Goal: Transaction & Acquisition: Subscribe to service/newsletter

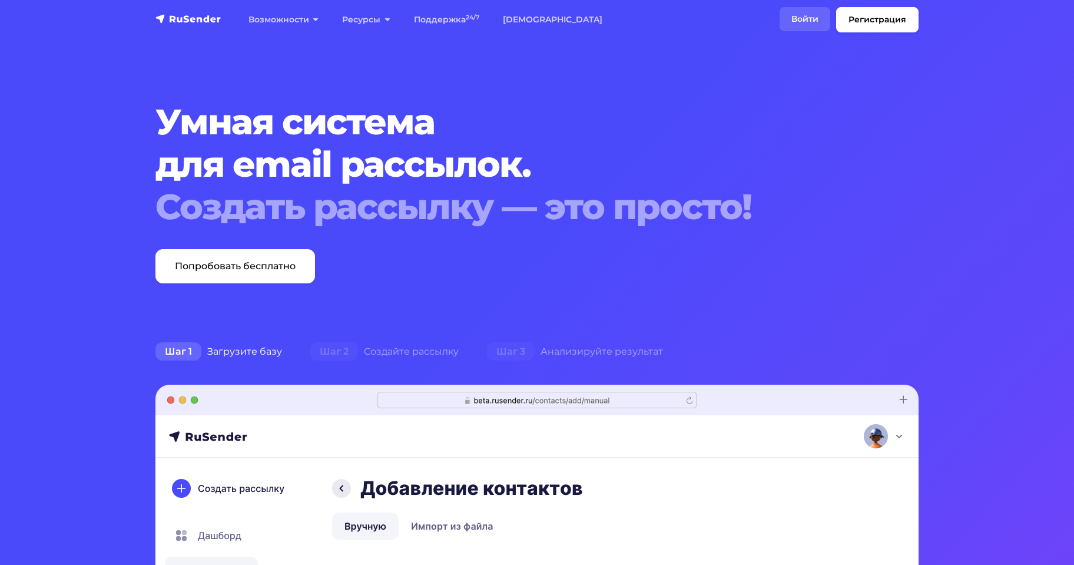
click at [792, 26] on link "Войти" at bounding box center [804, 19] width 51 height 24
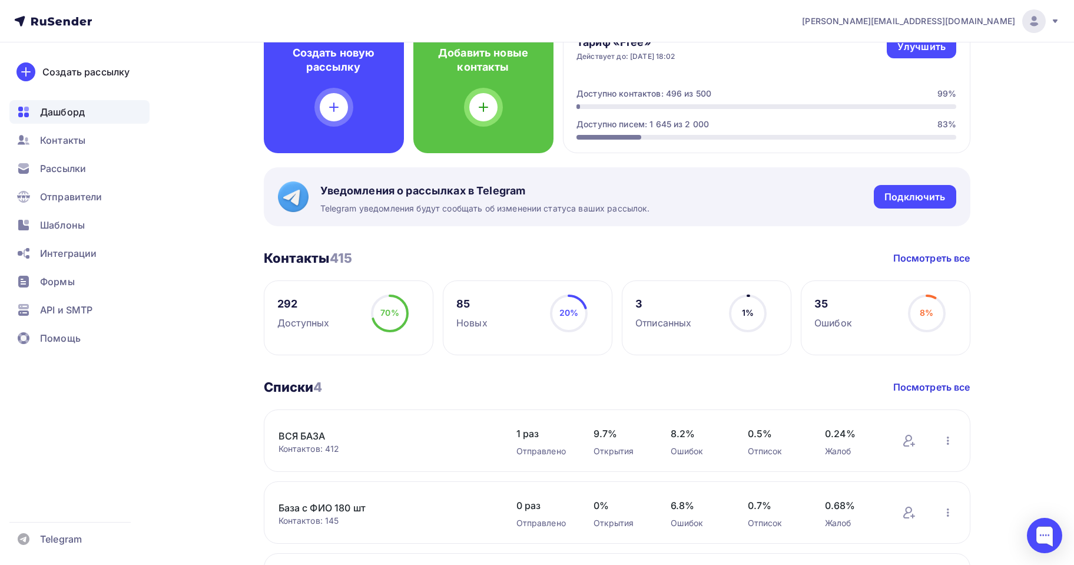
scroll to position [118, 0]
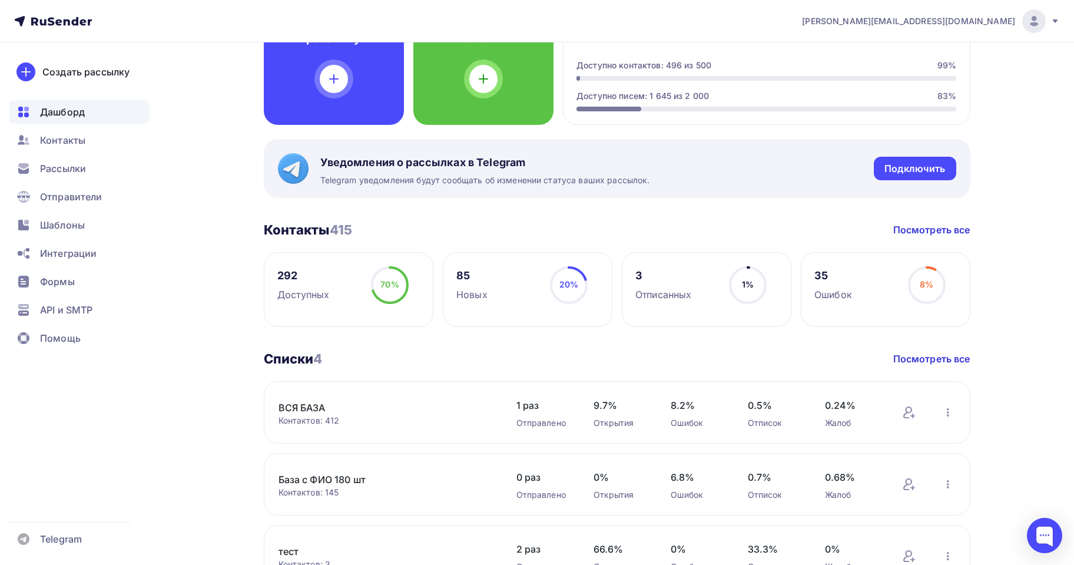
click at [310, 404] on link "ВСЯ БАЗА" at bounding box center [378, 407] width 200 height 14
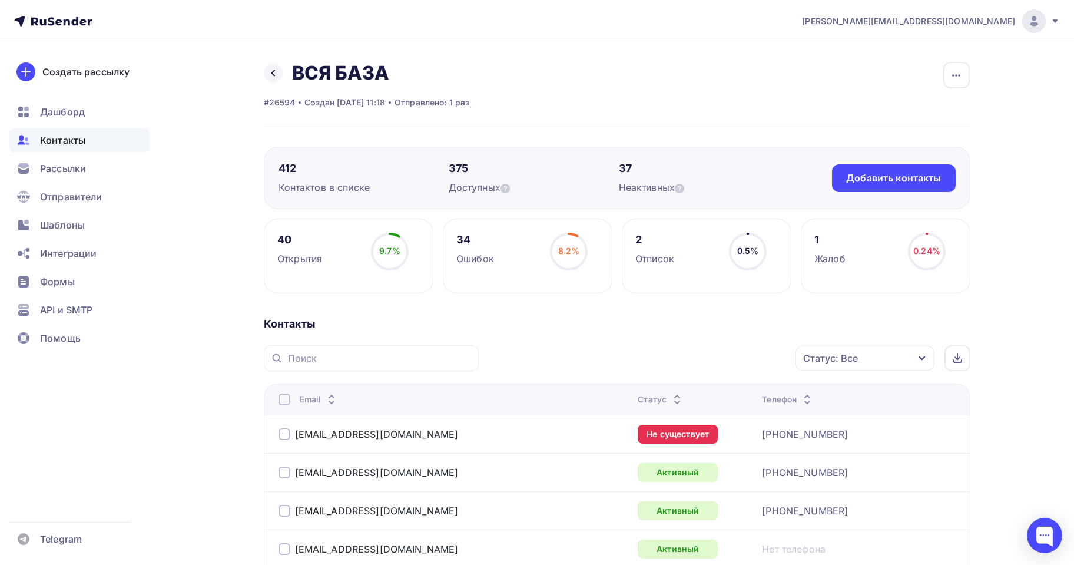
drag, startPoint x: 981, startPoint y: 61, endPoint x: 973, endPoint y: 72, distance: 13.4
click at [970, 72] on button "button" at bounding box center [956, 75] width 28 height 28
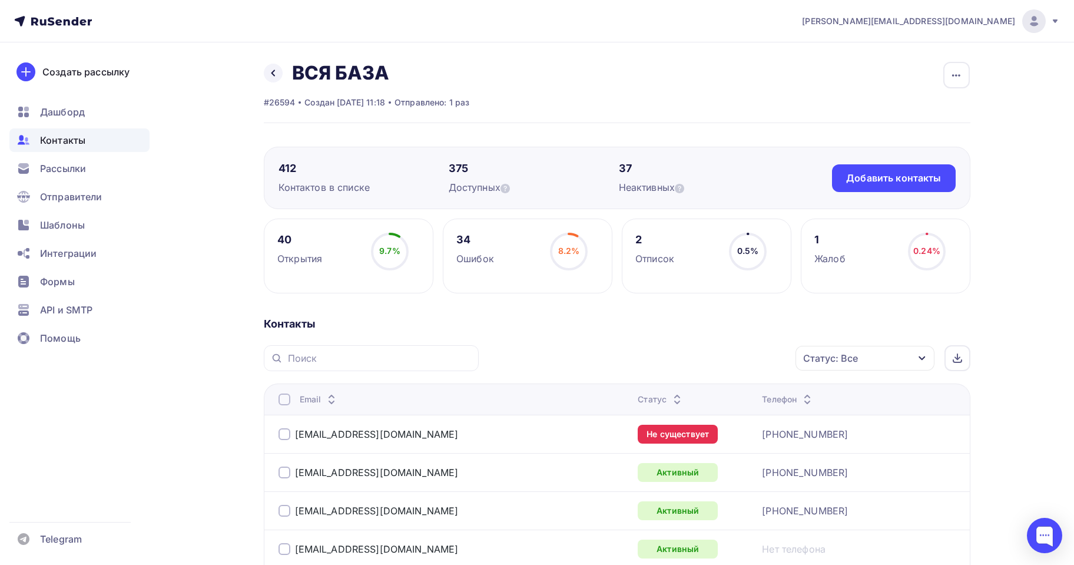
click at [875, 358] on div "Статус: Все" at bounding box center [864, 358] width 139 height 25
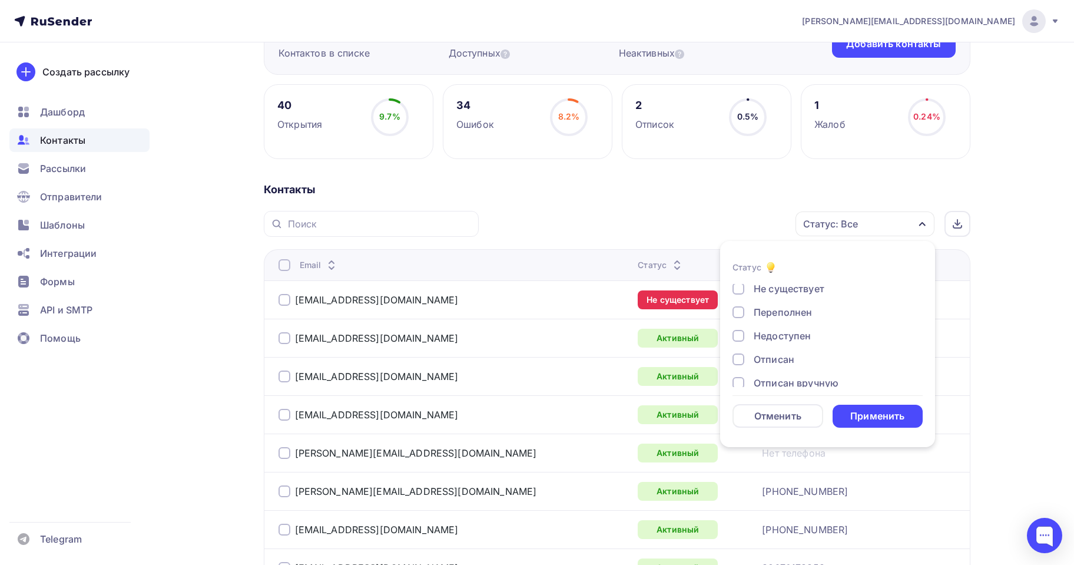
scroll to position [85, 0]
click at [563, 234] on div "Статус: Все Статус Новый Активный Не существует Переполнен Недоступен Отписан О…" at bounding box center [728, 224] width 483 height 26
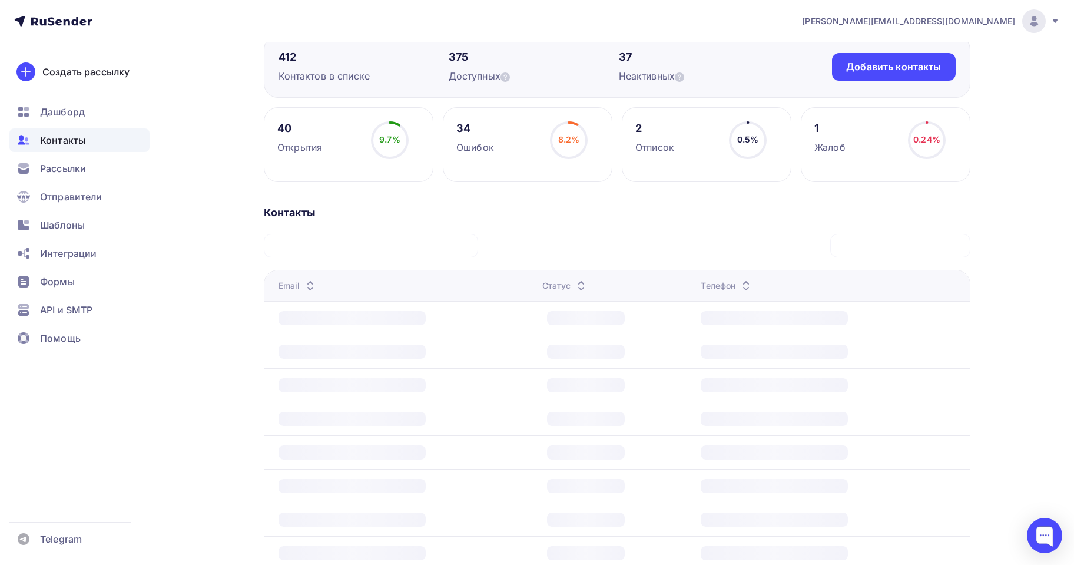
scroll to position [16, 0]
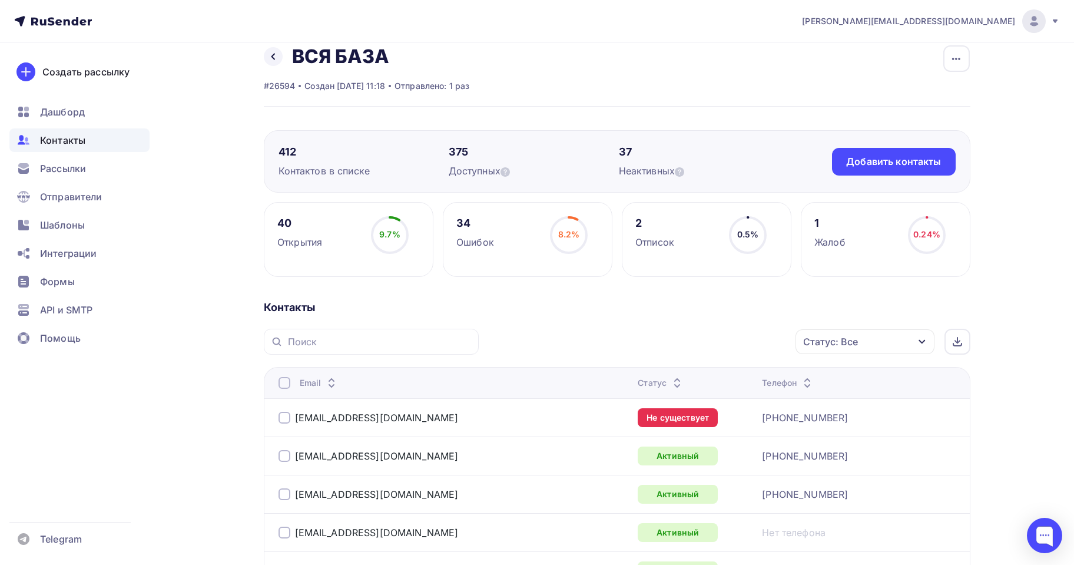
drag, startPoint x: 292, startPoint y: 236, endPoint x: 285, endPoint y: 223, distance: 15.3
click at [292, 235] on div "Открытия" at bounding box center [299, 242] width 45 height 14
click at [285, 223] on div "40" at bounding box center [299, 223] width 45 height 14
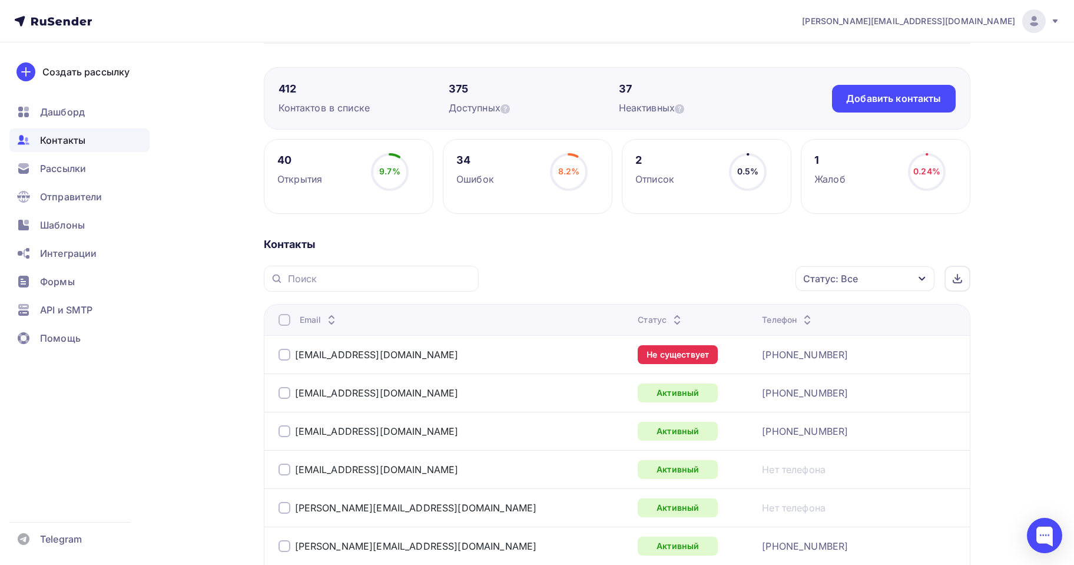
scroll to position [59, 0]
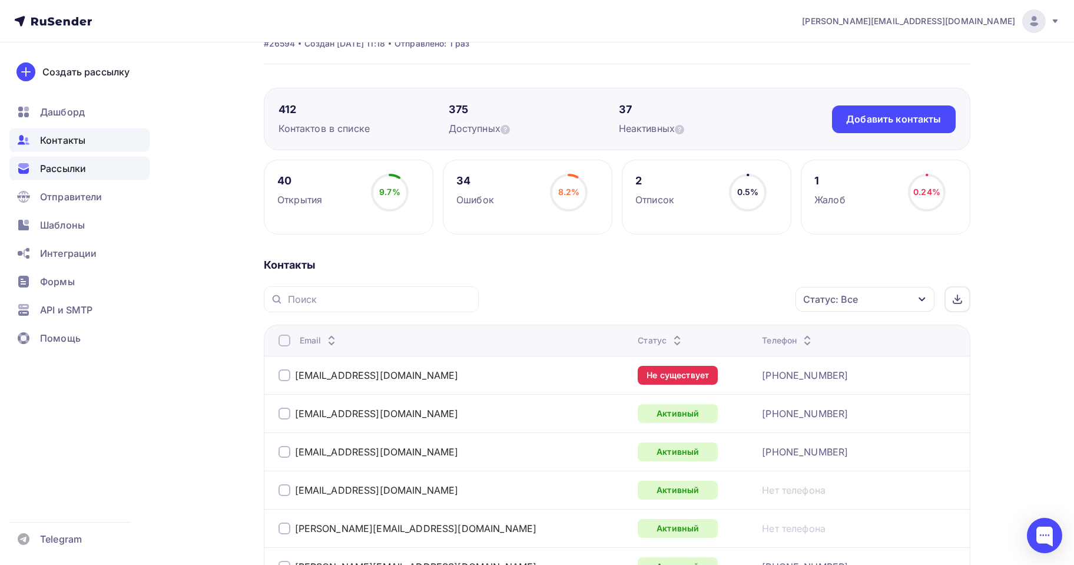
click at [35, 161] on div "Рассылки" at bounding box center [79, 169] width 140 height 24
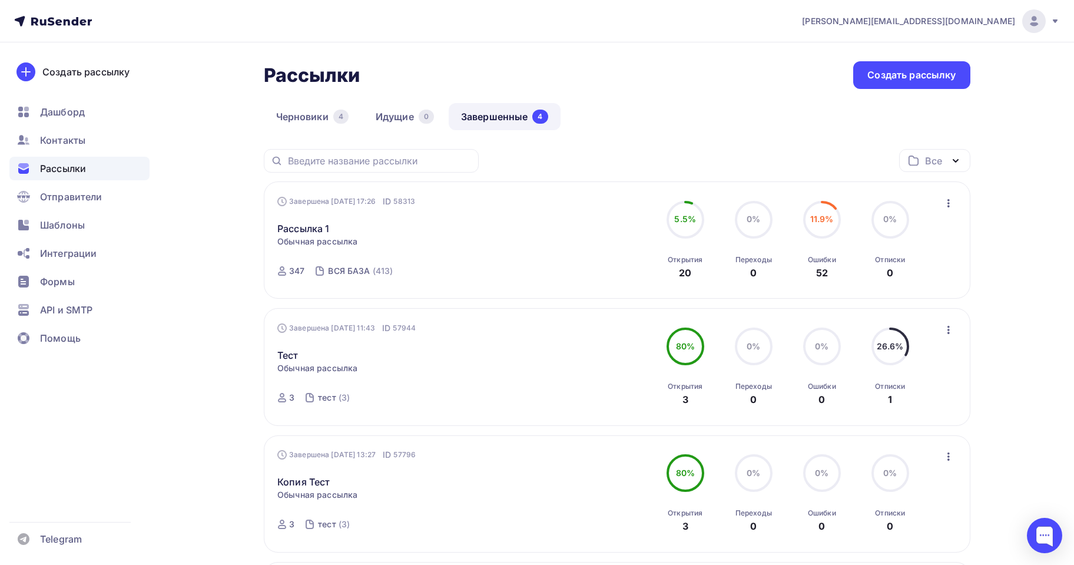
drag, startPoint x: 957, startPoint y: 205, endPoint x: 944, endPoint y: 202, distance: 12.6
click at [956, 205] on div "Завершена 05.09.2025, 17:26 ID 58313 Рассылка 1 Статистика Обзор рассылки Копир…" at bounding box center [617, 239] width 706 height 117
click at [947, 202] on icon "button" at bounding box center [948, 203] width 14 height 14
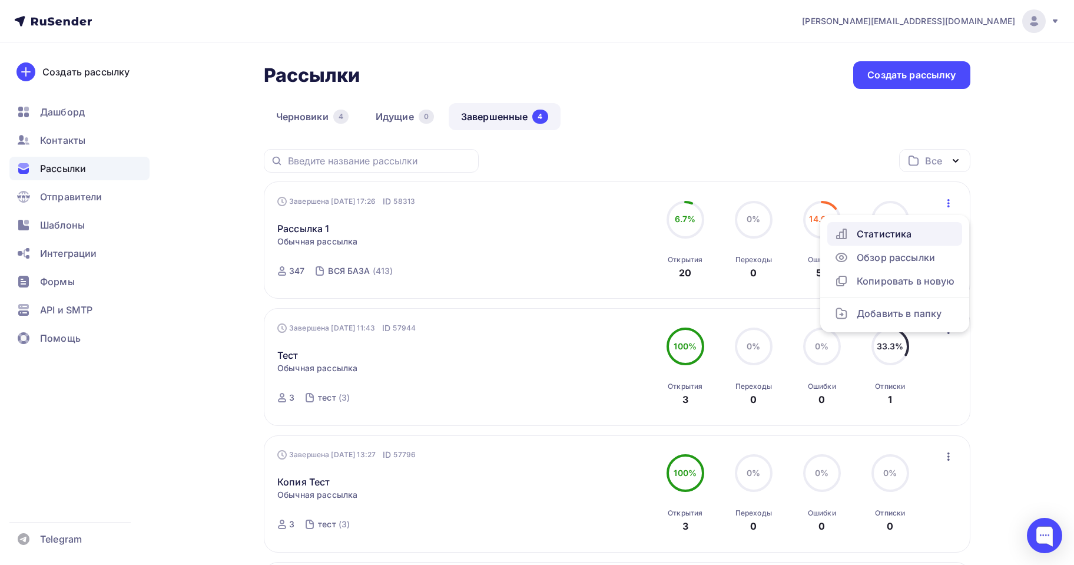
click at [898, 224] on link "Статистика" at bounding box center [894, 234] width 135 height 24
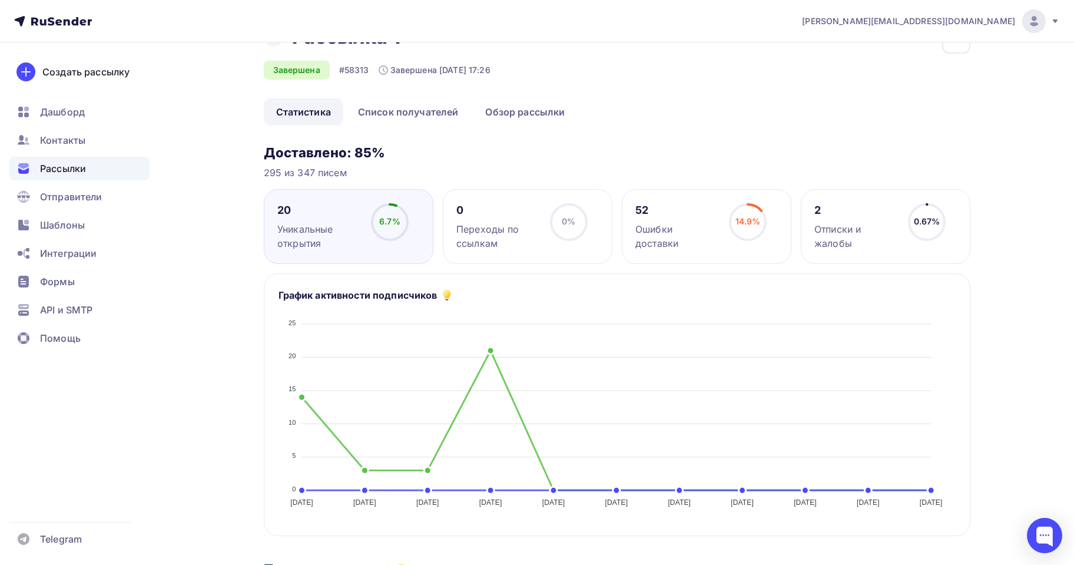
scroll to position [35, 0]
click at [397, 118] on link "Список получателей" at bounding box center [408, 112] width 125 height 27
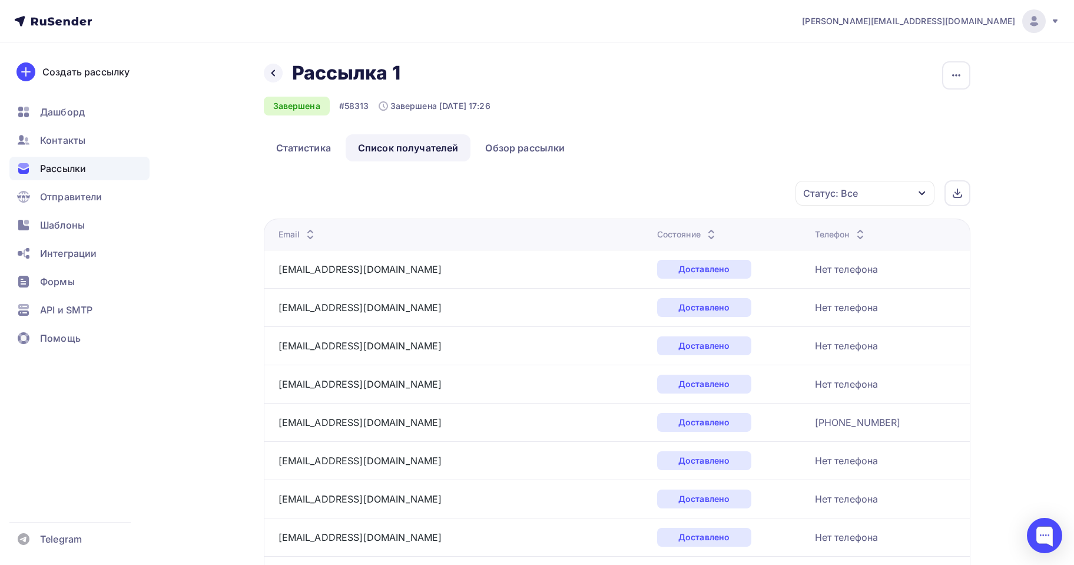
click at [832, 194] on div "Статус: Все" at bounding box center [830, 193] width 55 height 14
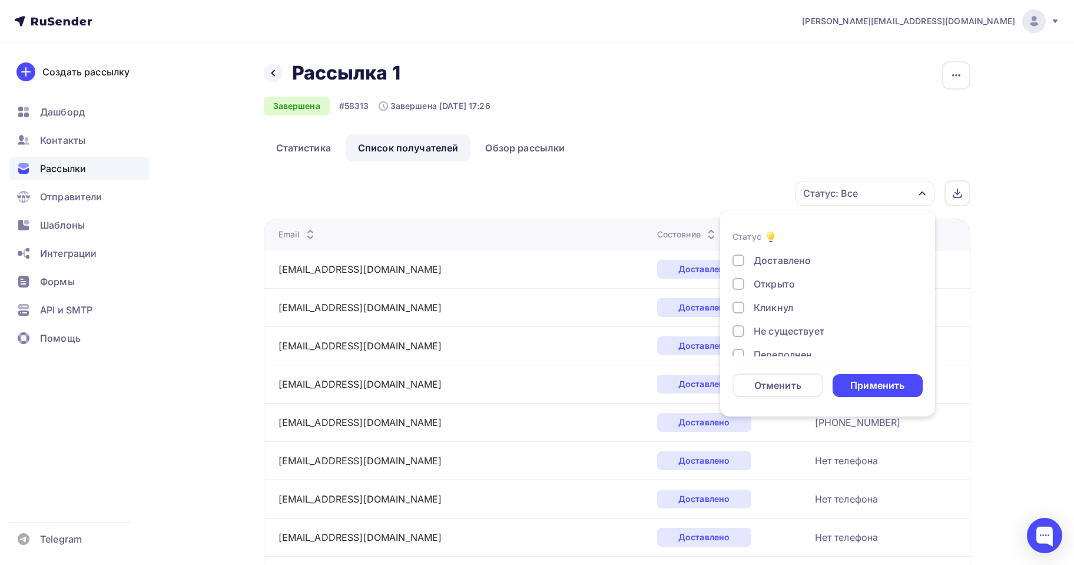
click at [759, 278] on div "Открыто" at bounding box center [773, 284] width 41 height 14
click at [877, 382] on div "Применить" at bounding box center [877, 386] width 54 height 14
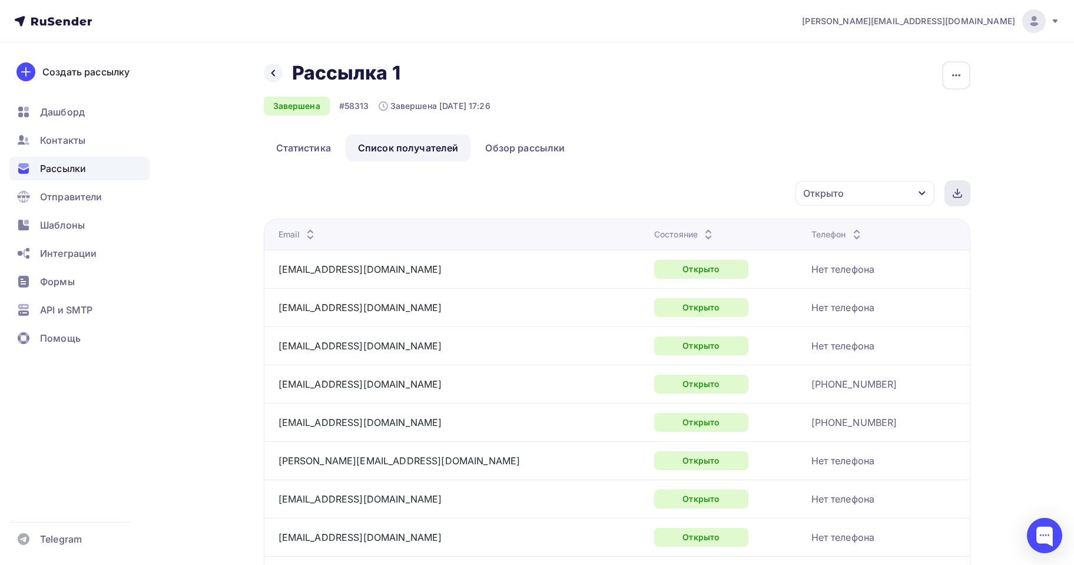
click at [962, 189] on div at bounding box center [957, 193] width 26 height 26
